Goal: Information Seeking & Learning: Learn about a topic

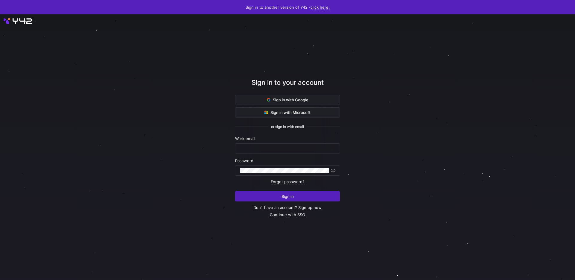
click at [321, 134] on div "or sign in with email" at bounding box center [287, 126] width 105 height 19
click at [306, 102] on span at bounding box center [287, 100] width 104 height 10
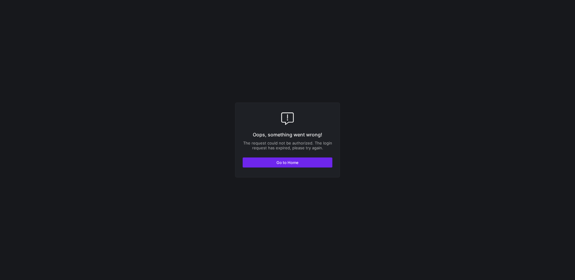
click at [295, 166] on span "button" at bounding box center [287, 163] width 89 height 10
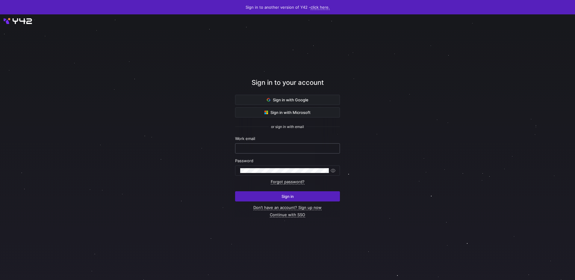
click at [279, 146] on input "text" at bounding box center [287, 148] width 95 height 5
click at [296, 101] on span "Sign in with Google" at bounding box center [288, 99] width 42 height 5
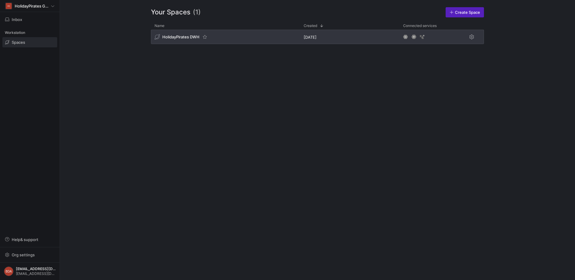
click at [179, 38] on span "HolidayPirates DWH" at bounding box center [180, 36] width 37 height 5
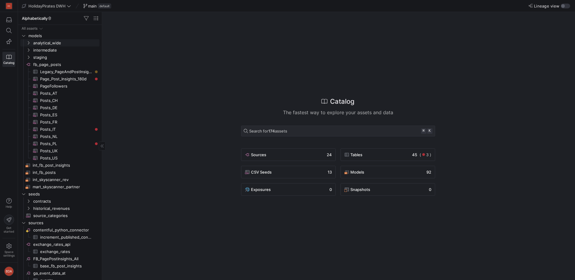
click at [30, 43] on icon "Press SPACE to select this row." at bounding box center [28, 43] width 4 height 4
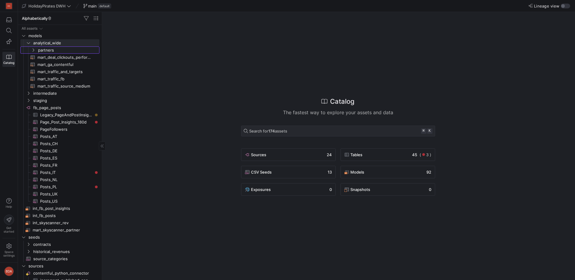
click at [33, 49] on icon "Press SPACE to select this row." at bounding box center [33, 50] width 4 height 4
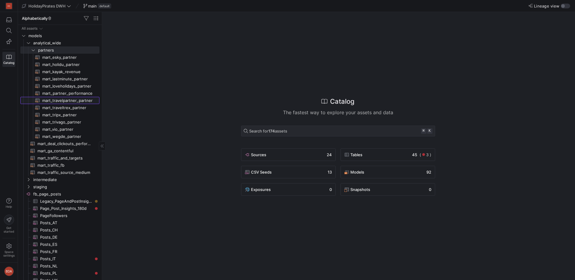
click at [63, 102] on span "mart_travelpartner_partner​​​​​​​​​​" at bounding box center [67, 100] width 50 height 7
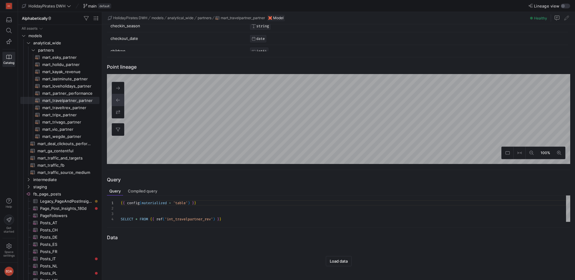
scroll to position [199, 0]
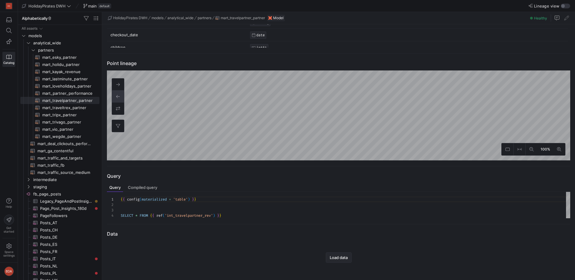
click at [346, 261] on span "button" at bounding box center [338, 257] width 25 height 10
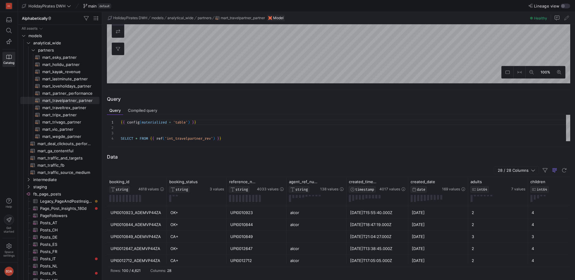
scroll to position [0, 0]
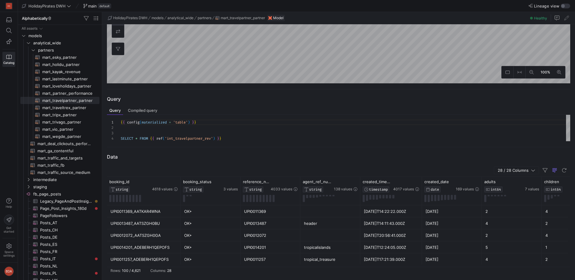
drag, startPoint x: 166, startPoint y: 181, endPoint x: 179, endPoint y: 181, distance: 13.8
click at [179, 181] on div at bounding box center [180, 191] width 2 height 28
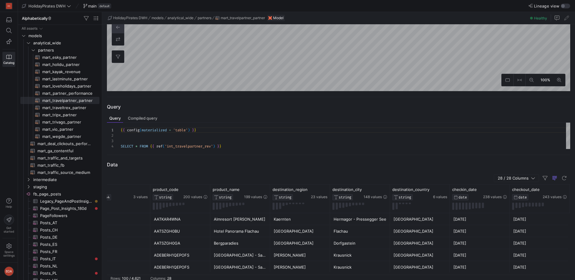
scroll to position [0, 520]
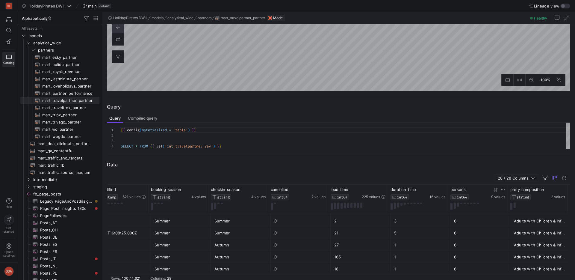
drag, startPoint x: 507, startPoint y: 191, endPoint x: 455, endPoint y: 199, distance: 52.5
click at [455, 199] on div "persons INT64 9 values" at bounding box center [478, 198] width 60 height 28
drag, startPoint x: 507, startPoint y: 191, endPoint x: 491, endPoint y: 191, distance: 16.2
click at [491, 191] on div "persons INT64 9 values" at bounding box center [478, 198] width 60 height 28
drag, startPoint x: 567, startPoint y: 193, endPoint x: 598, endPoint y: 192, distance: 31.5
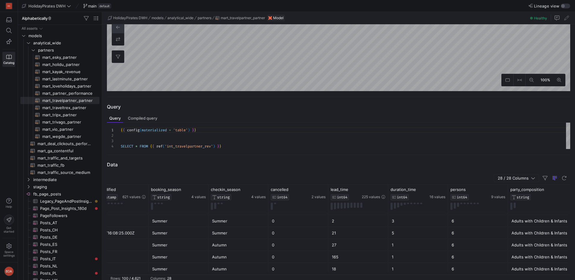
click at [575, 192] on html "HG Catalog Help Get started Space settings BDA HolidayPirates DWH main default …" at bounding box center [287, 140] width 575 height 280
